Goal: Task Accomplishment & Management: Manage account settings

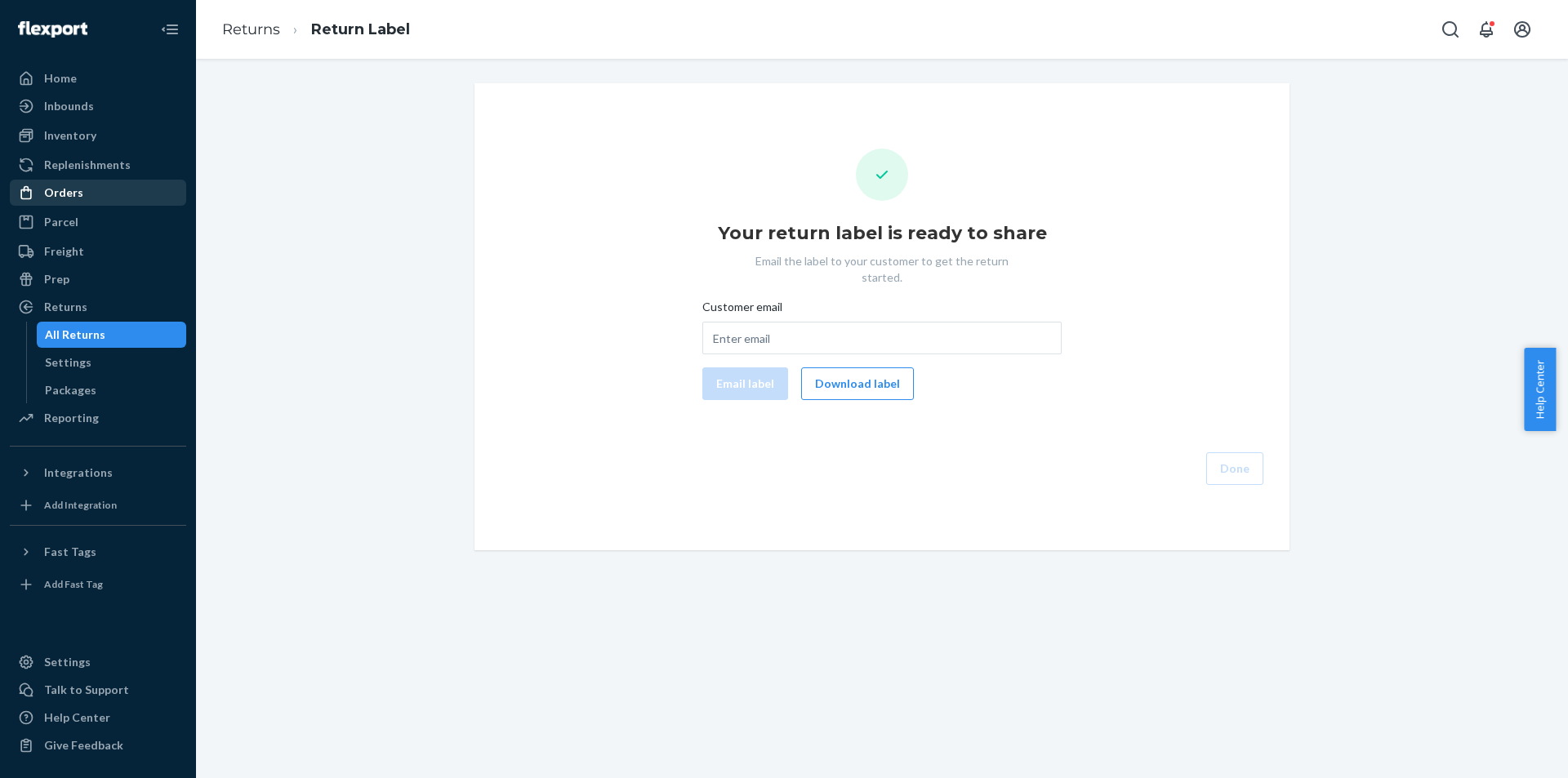
click at [108, 195] on div "Orders" at bounding box center [99, 192] width 173 height 23
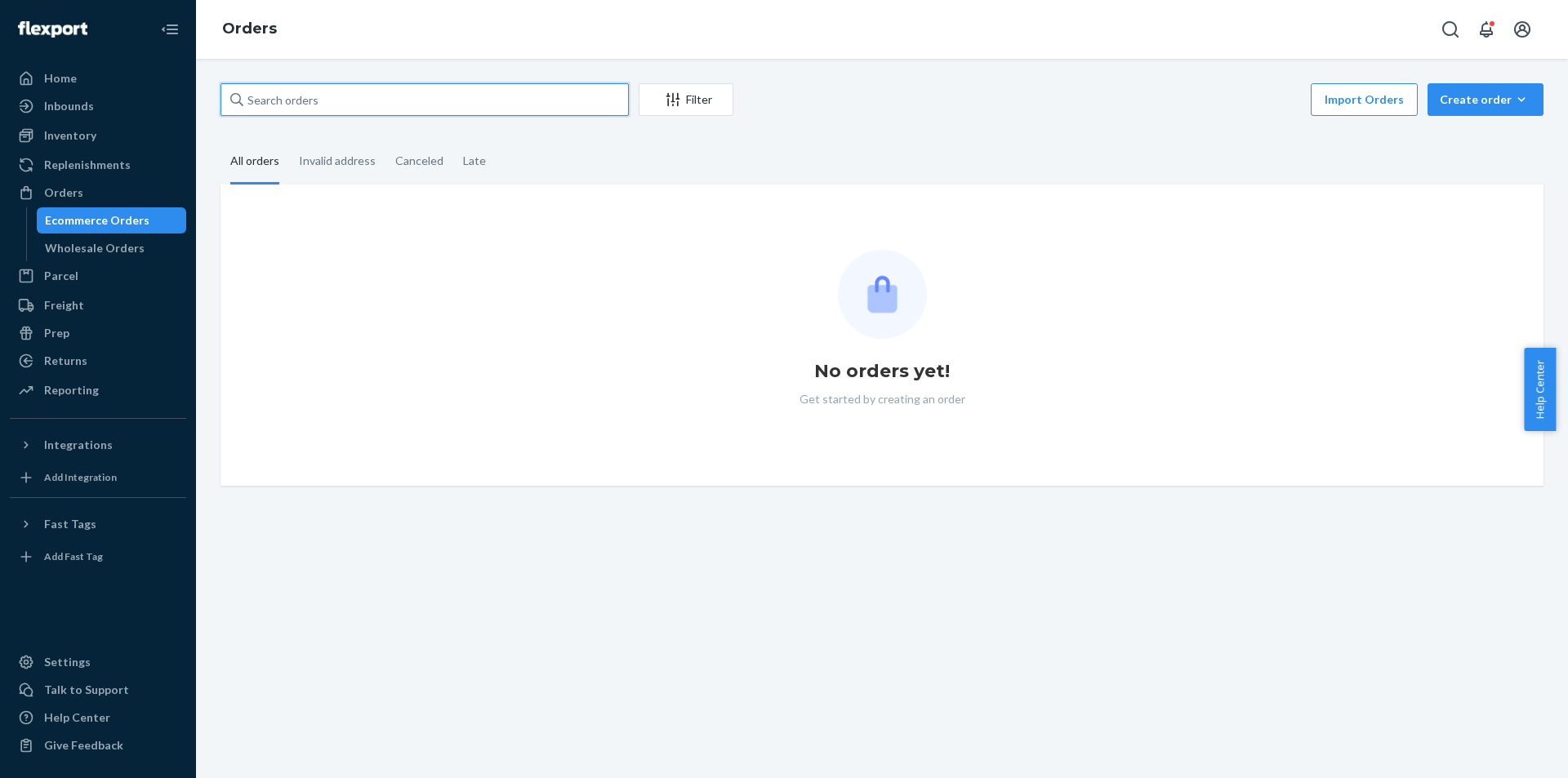
click at [574, 98] on input "text" at bounding box center [424, 99] width 408 height 33
paste input "#PD1272262"
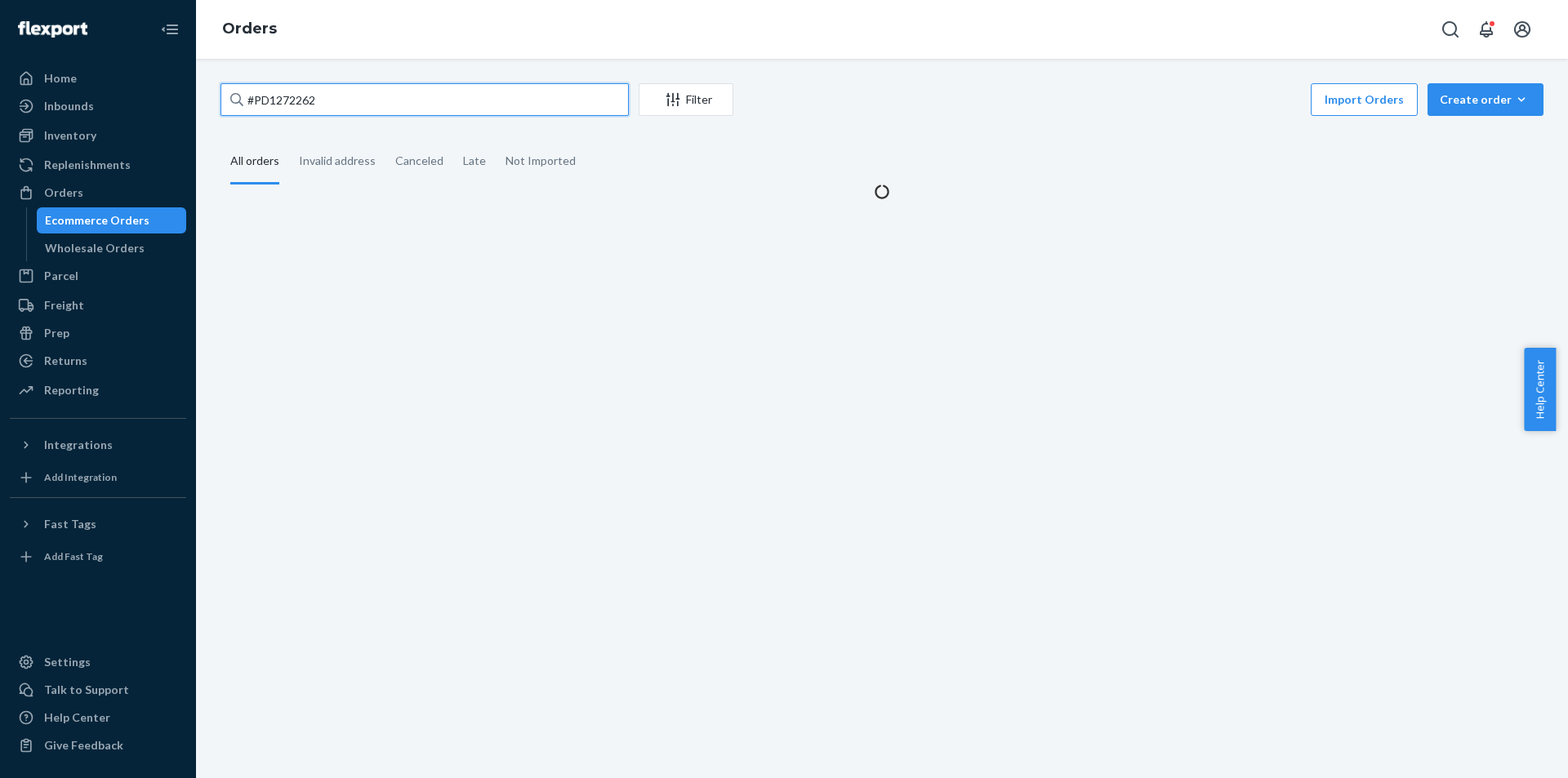
type input "#PD1272262"
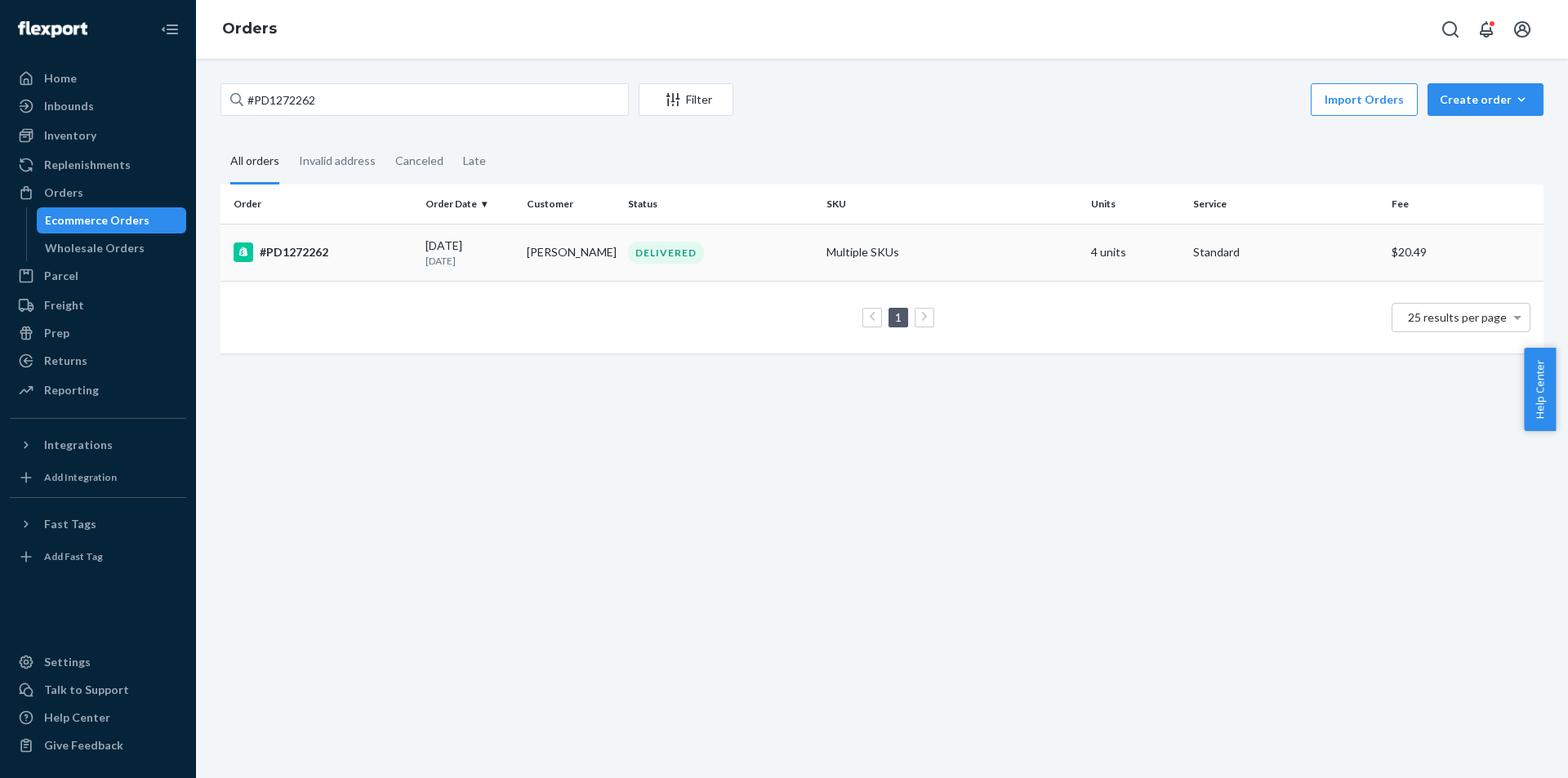
click at [392, 247] on div "#PD1272262" at bounding box center [323, 252] width 179 height 19
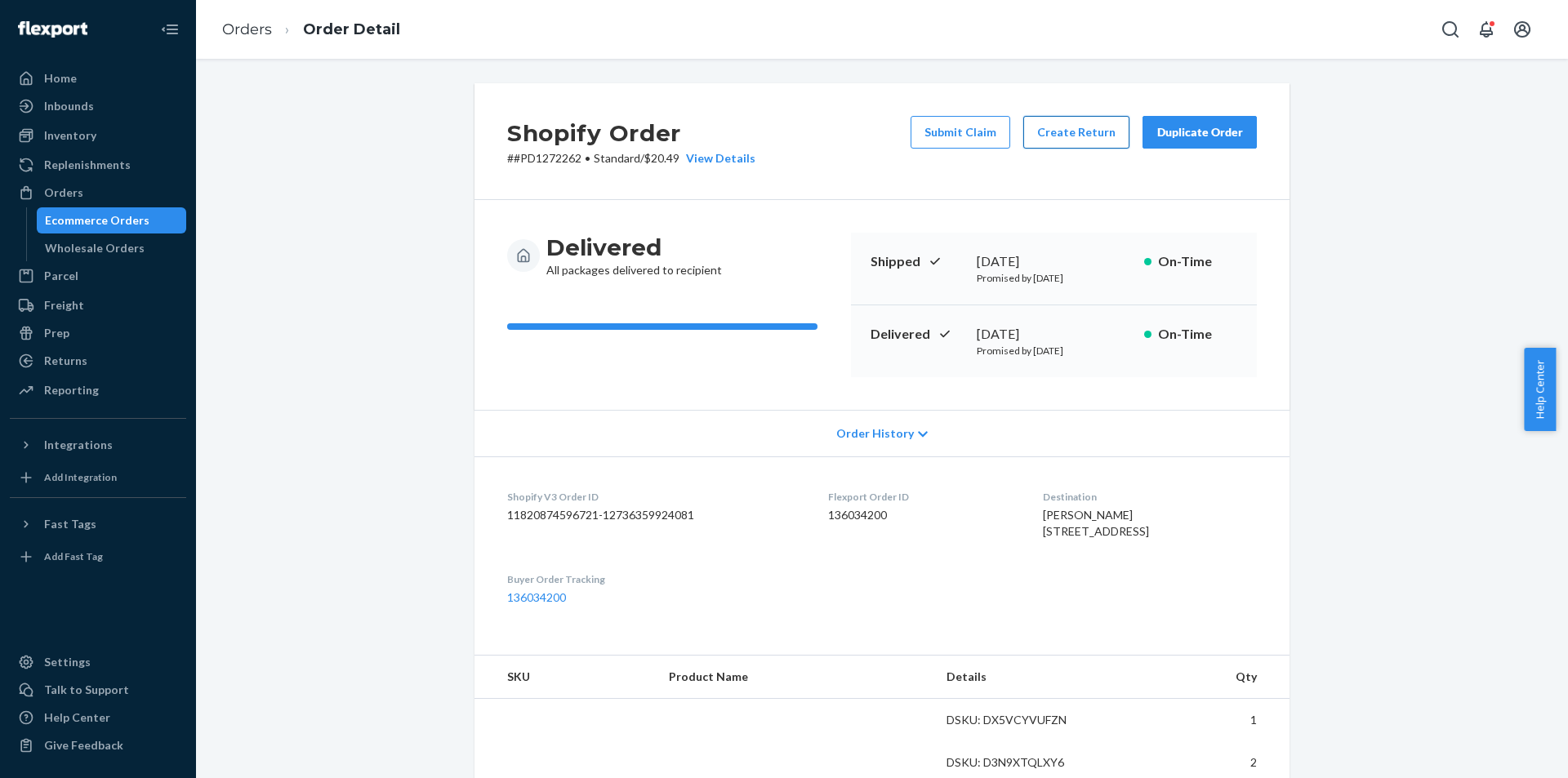
click at [1037, 134] on button "Create Return" at bounding box center [1076, 132] width 106 height 33
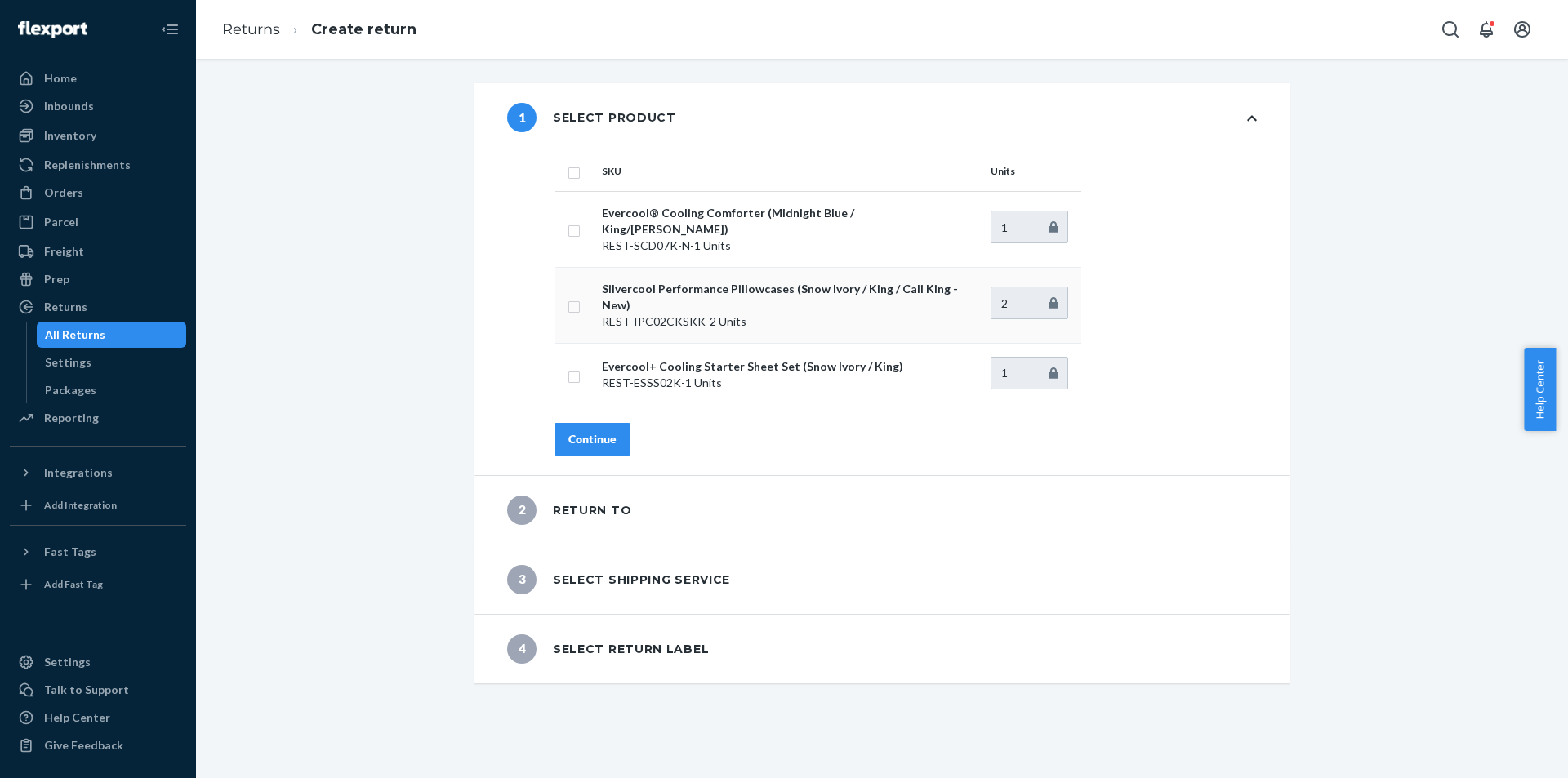
click at [749, 313] on p "REST-IPC02CKSKK - 2 Units" at bounding box center [790, 321] width 376 height 16
click at [568, 296] on input "checkbox" at bounding box center [574, 305] width 13 height 17
checkbox input "true"
click at [581, 423] on button "Continue" at bounding box center [593, 439] width 76 height 33
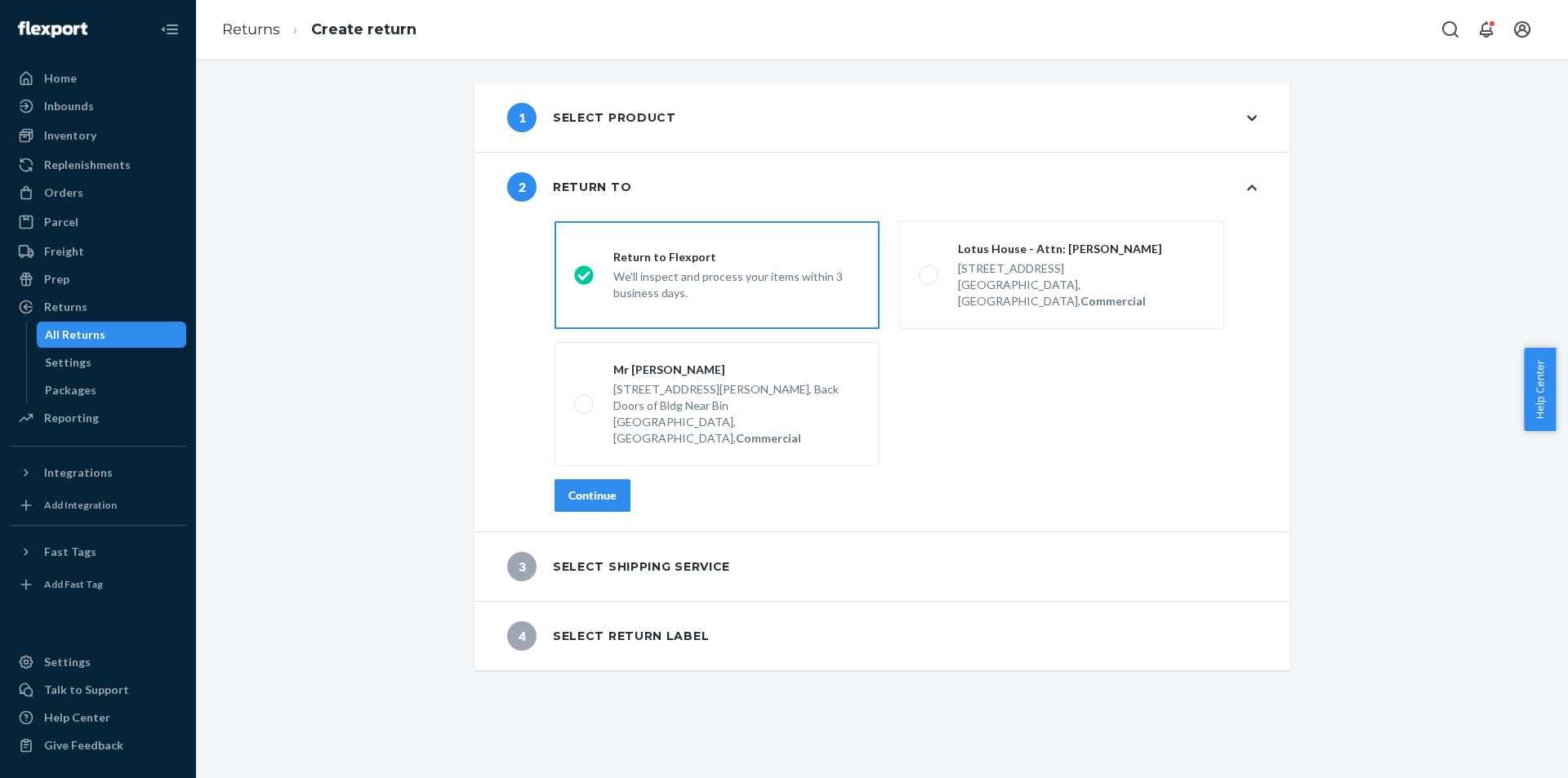
click at [602, 466] on div "destinationsRadioGroup Return to Flexport We'll inspect and process your items …" at bounding box center [906, 373] width 768 height 317
click at [599, 479] on button "Continue" at bounding box center [593, 495] width 76 height 33
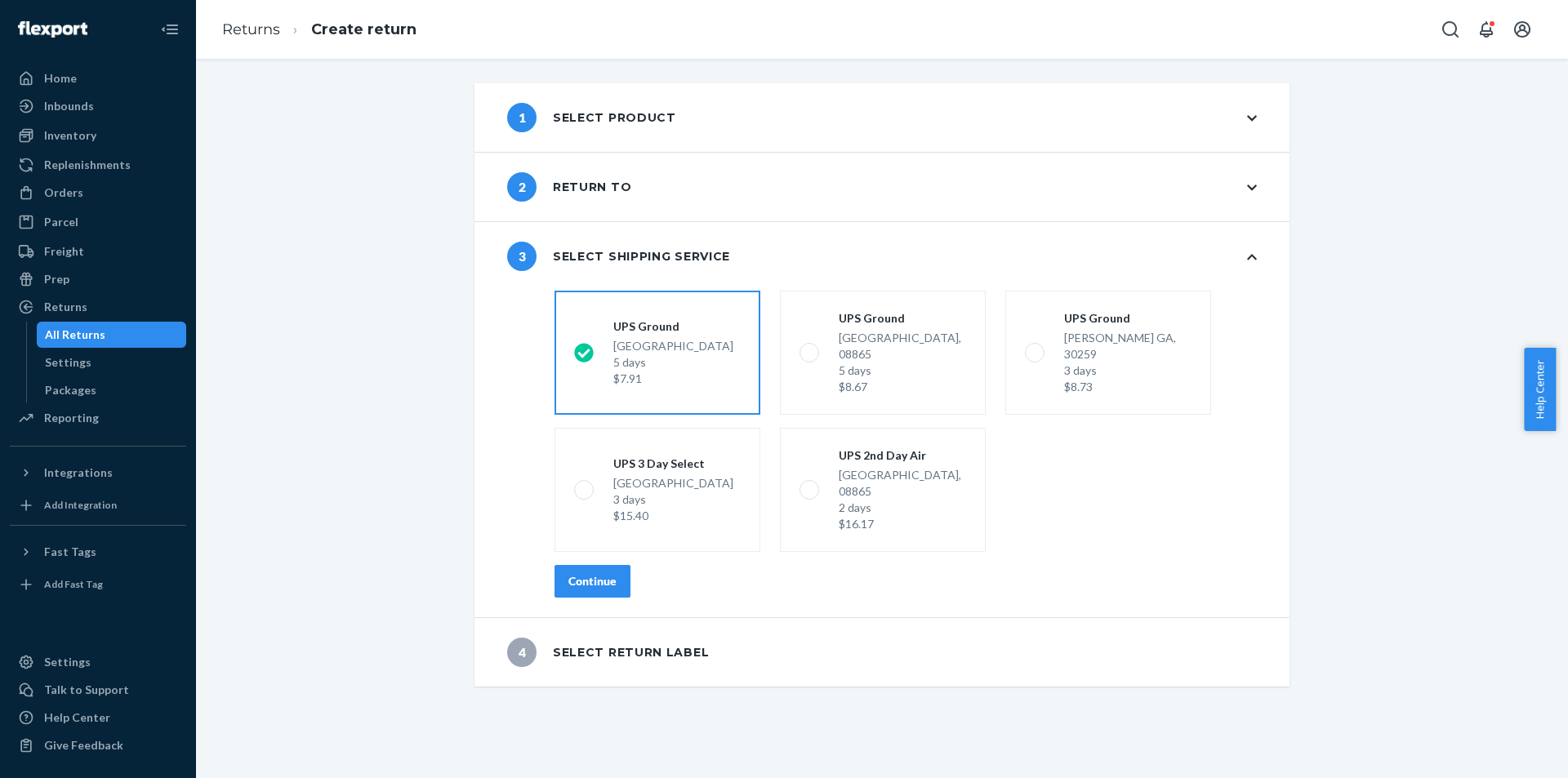
click at [616, 573] on div "shippingRatesRadioGroup [GEOGRAPHIC_DATA] 5 days $7.91 [GEOGRAPHIC_DATA] 5 days…" at bounding box center [906, 451] width 768 height 333
click at [606, 567] on div "shippingRatesRadioGroup [GEOGRAPHIC_DATA] 5 days $7.91 [GEOGRAPHIC_DATA] 5 days…" at bounding box center [906, 451] width 768 height 333
click at [601, 565] on button "Continue" at bounding box center [593, 581] width 76 height 33
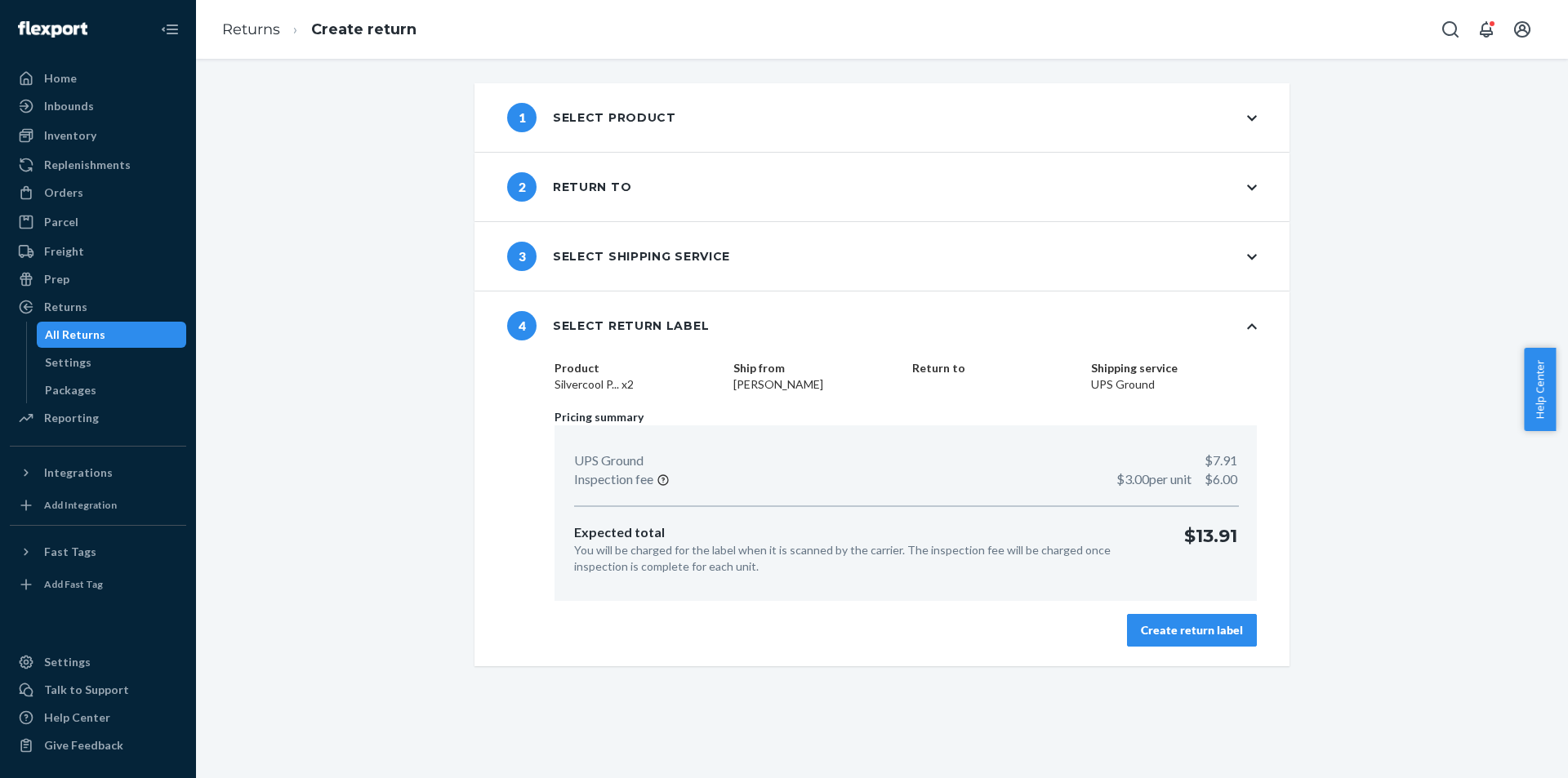
click at [1213, 635] on div "Create return label" at bounding box center [1192, 630] width 102 height 16
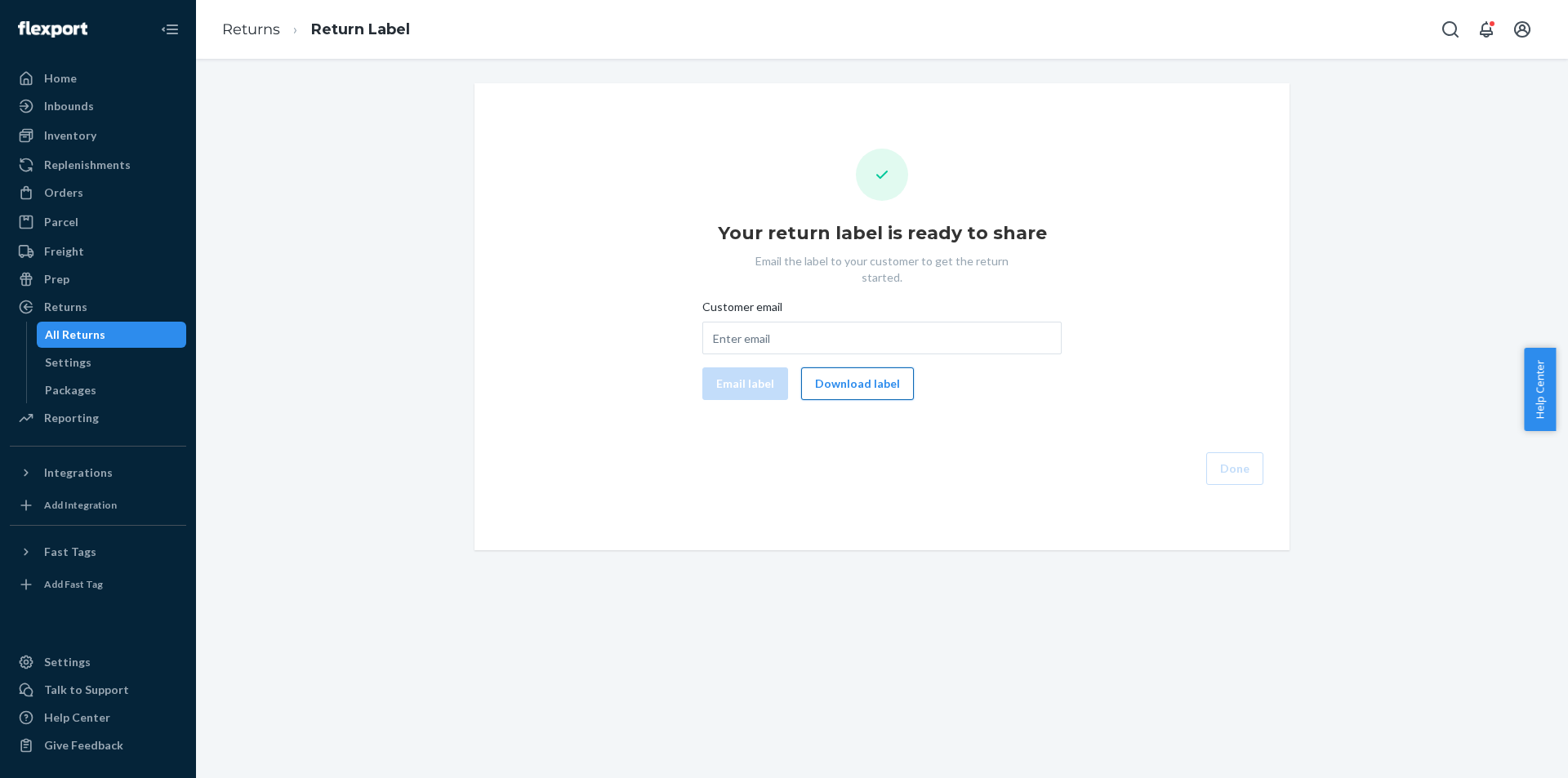
click at [845, 386] on div "Your return label is ready to share Email the label to your customer to get the…" at bounding box center [882, 317] width 789 height 337
click at [844, 370] on button "Download label" at bounding box center [858, 384] width 113 height 33
